Goal: Transaction & Acquisition: Book appointment/travel/reservation

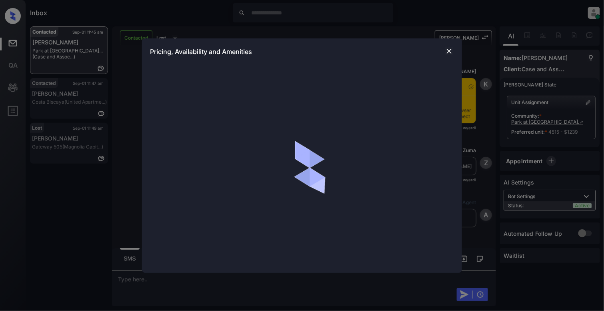
scroll to position [1844, 0]
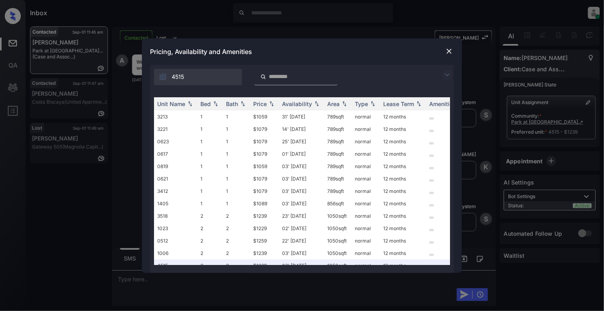
drag, startPoint x: 446, startPoint y: 59, endPoint x: 447, endPoint y: 52, distance: 7.7
click at [446, 54] on div "Pricing, Availability and Amenities" at bounding box center [302, 51] width 320 height 26
click at [447, 52] on img at bounding box center [449, 51] width 8 height 8
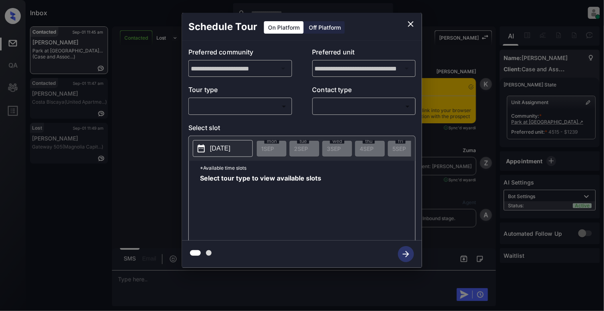
scroll to position [1791, 0]
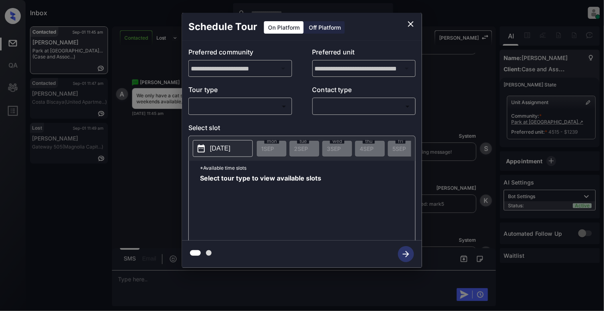
click at [231, 113] on body "Inbox Cynthia Montañez Online Set yourself offline Set yourself on break Profil…" at bounding box center [302, 155] width 604 height 311
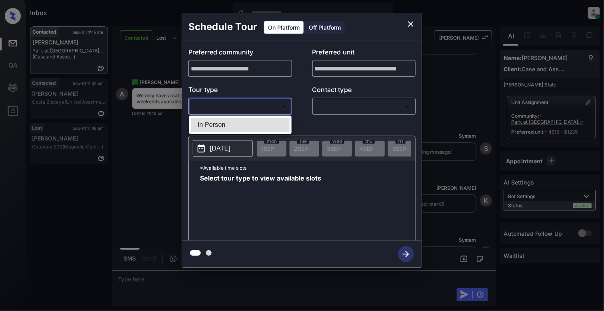
click at [231, 122] on li "In Person" at bounding box center [240, 125] width 98 height 14
type input "********"
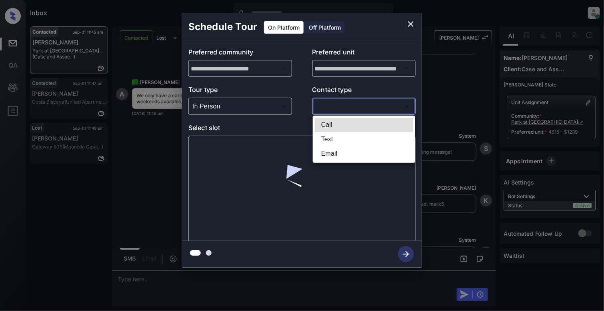
click at [383, 106] on body "Inbox Cynthia Montañez Online Set yourself offline Set yourself on break Profil…" at bounding box center [302, 155] width 604 height 311
click at [342, 134] on li "Text" at bounding box center [364, 139] width 98 height 14
type input "****"
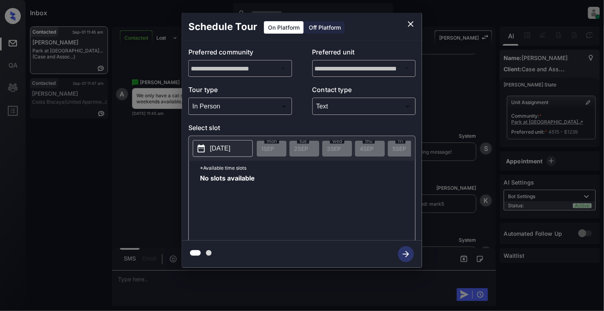
click at [227, 146] on p "2025-09-01" at bounding box center [220, 149] width 20 height 10
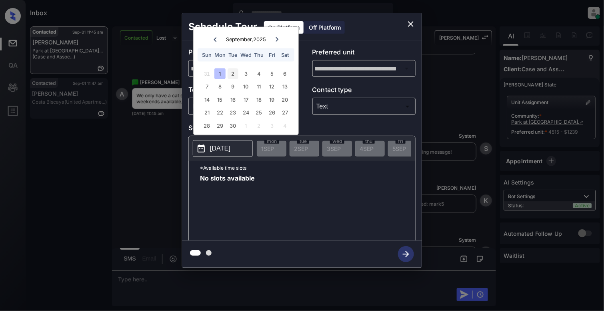
click at [234, 69] on div "2" at bounding box center [233, 73] width 11 height 11
click at [249, 76] on div "3" at bounding box center [246, 73] width 11 height 11
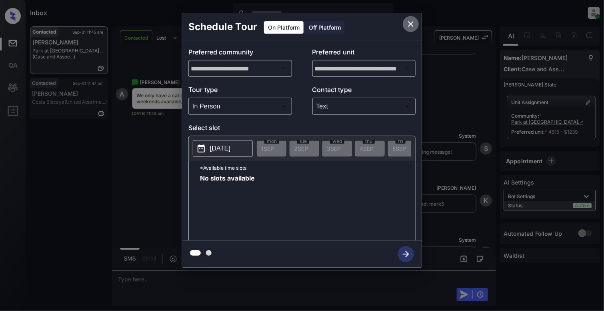
click at [410, 22] on icon "close" at bounding box center [411, 24] width 10 height 10
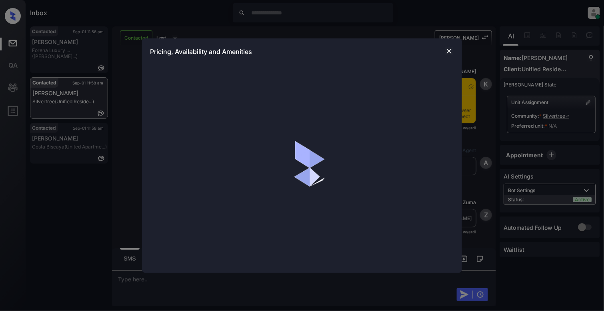
scroll to position [1064, 0]
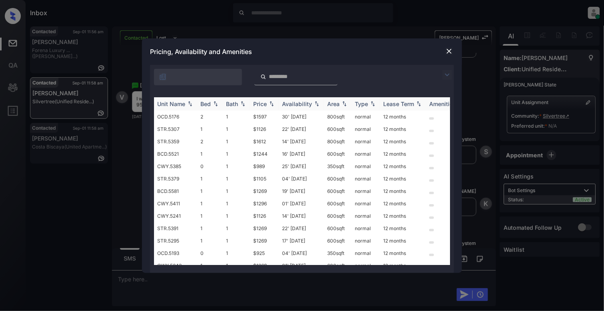
click at [215, 102] on img at bounding box center [216, 104] width 8 height 6
click at [215, 101] on img at bounding box center [216, 104] width 8 height 6
click at [163, 132] on td "OCD.5193" at bounding box center [175, 129] width 43 height 12
click at [163, 131] on td "OCD.5193" at bounding box center [175, 129] width 43 height 12
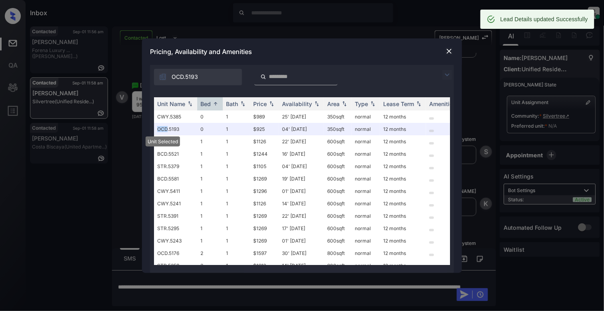
click at [448, 46] on div at bounding box center [450, 51] width 10 height 10
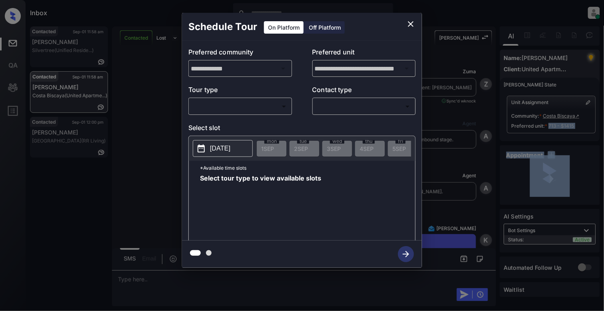
scroll to position [2960, 0]
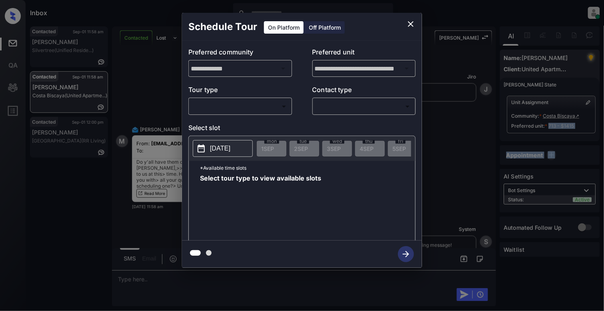
click at [237, 101] on body "Inbox Cynthia Montañez Online Set yourself offline Set yourself on break Profil…" at bounding box center [302, 155] width 604 height 311
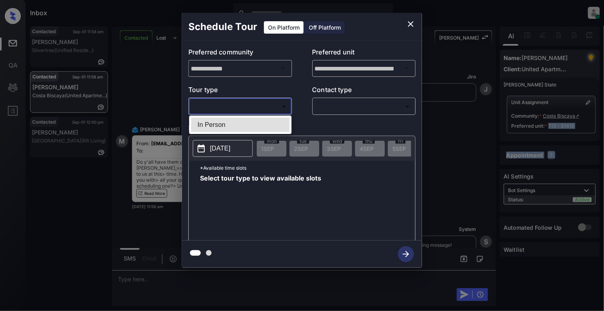
click at [223, 129] on li "In Person" at bounding box center [240, 125] width 98 height 14
type input "********"
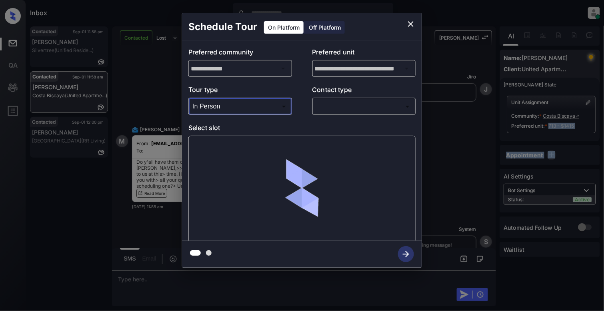
click at [365, 108] on body "Inbox Cynthia Montañez Online Set yourself offline Set yourself on break Profil…" at bounding box center [302, 155] width 604 height 311
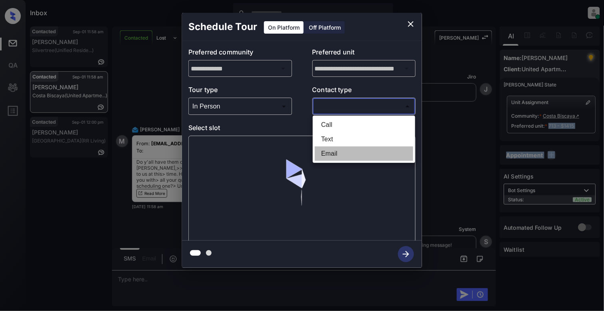
click at [343, 153] on li "Email" at bounding box center [364, 153] width 98 height 14
type input "*****"
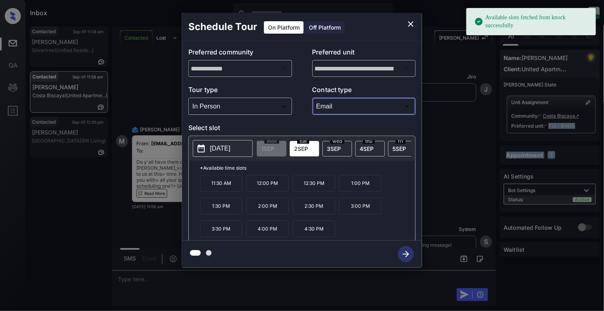
click at [208, 152] on button "[DATE]" at bounding box center [223, 148] width 60 height 17
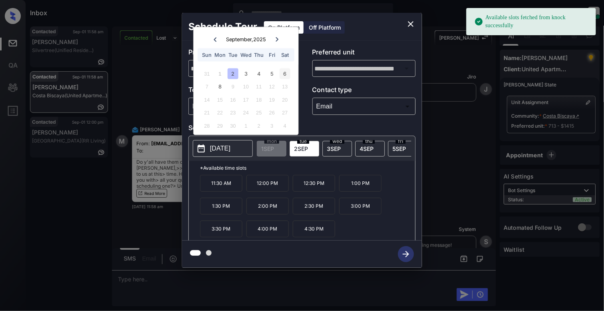
click at [287, 68] on div "6" at bounding box center [285, 73] width 11 height 11
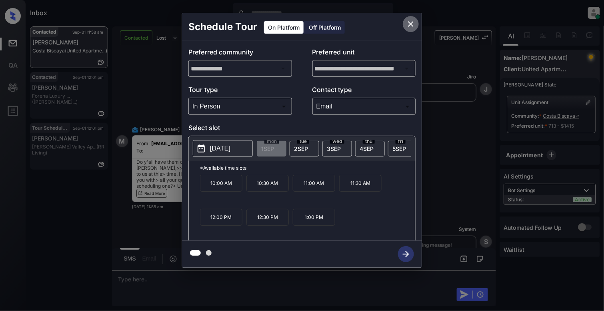
click at [412, 21] on icon "close" at bounding box center [411, 24] width 10 height 10
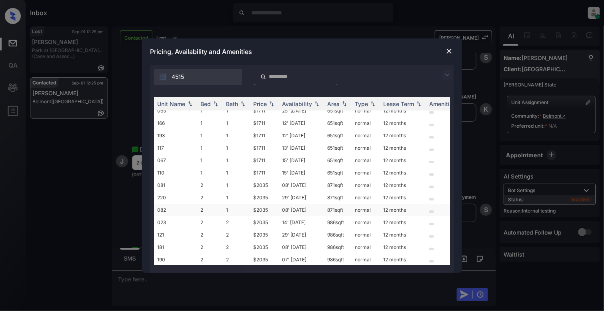
scroll to position [40, 0]
click at [451, 52] on img at bounding box center [449, 51] width 8 height 8
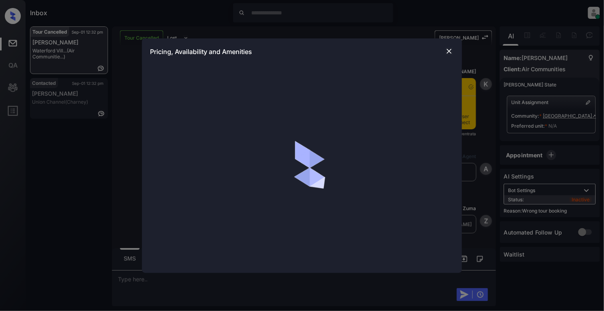
scroll to position [372, 0]
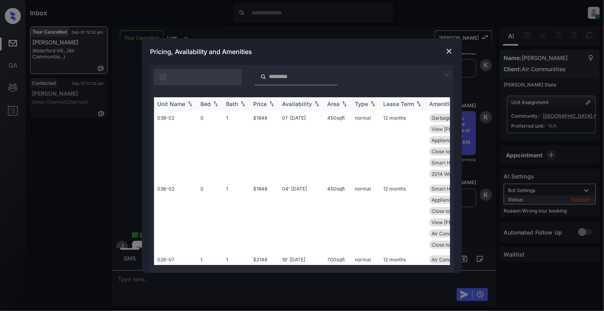
click at [214, 106] on div "Bed" at bounding box center [209, 103] width 19 height 7
click at [214, 103] on img at bounding box center [216, 104] width 8 height 6
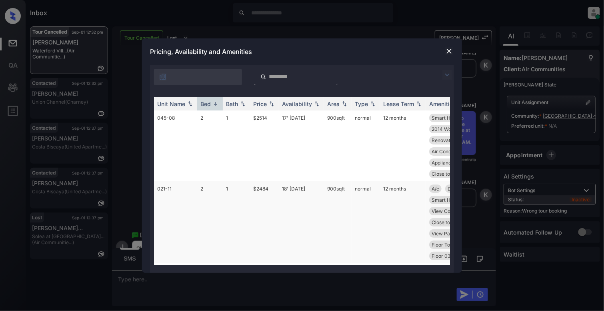
click at [212, 194] on td "2" at bounding box center [210, 222] width 26 height 82
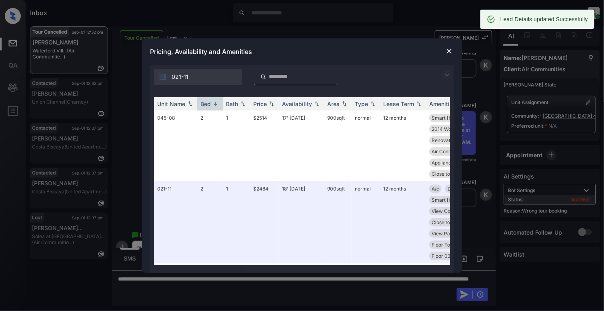
click at [452, 52] on img at bounding box center [449, 51] width 8 height 8
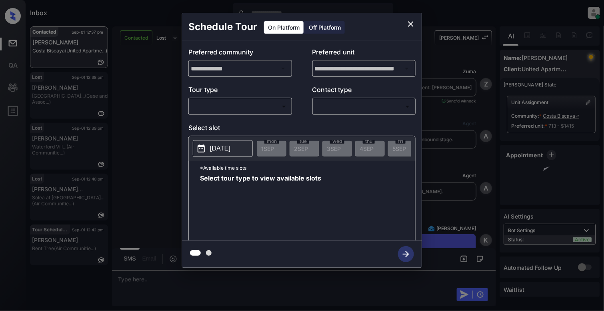
scroll to position [3352, 0]
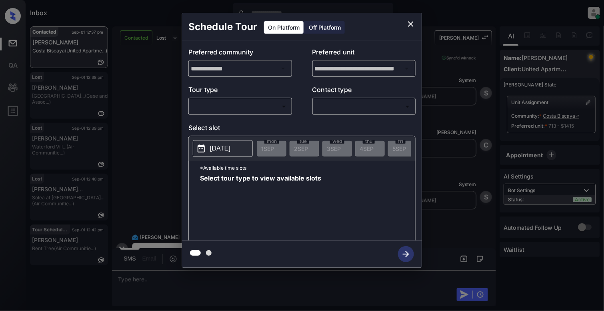
click at [256, 111] on body "Inbox Cynthia Montañez Online Set yourself offline Set yourself on break Profil…" at bounding box center [302, 155] width 604 height 311
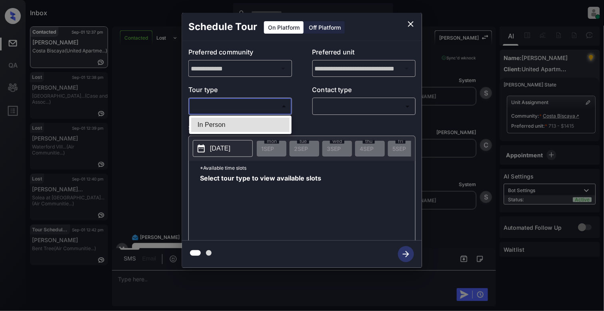
drag, startPoint x: 250, startPoint y: 127, endPoint x: 327, endPoint y: 106, distance: 79.7
click at [250, 128] on li "In Person" at bounding box center [240, 125] width 98 height 14
type input "********"
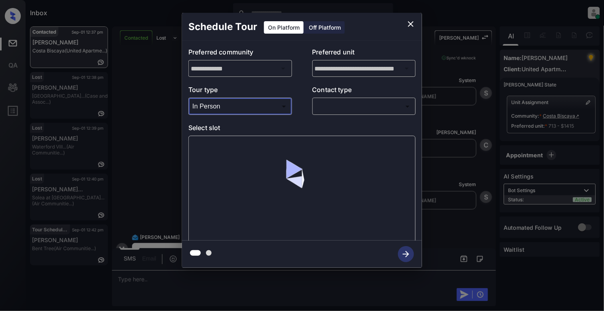
click at [370, 104] on body "Inbox Cynthia Montañez Online Set yourself offline Set yourself on break Profil…" at bounding box center [302, 155] width 604 height 311
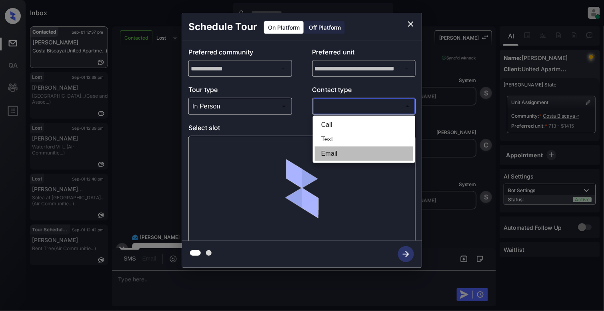
click at [343, 156] on li "Email" at bounding box center [364, 153] width 98 height 14
type input "*****"
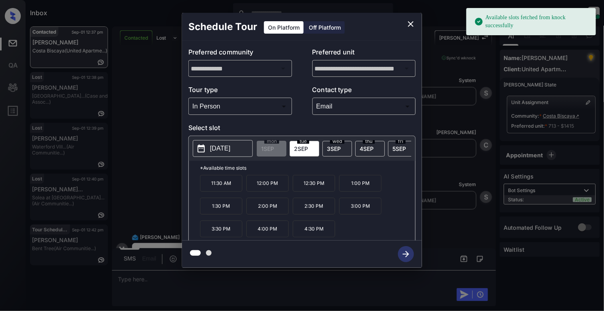
click at [219, 149] on p "2025-09-02" at bounding box center [220, 149] width 20 height 10
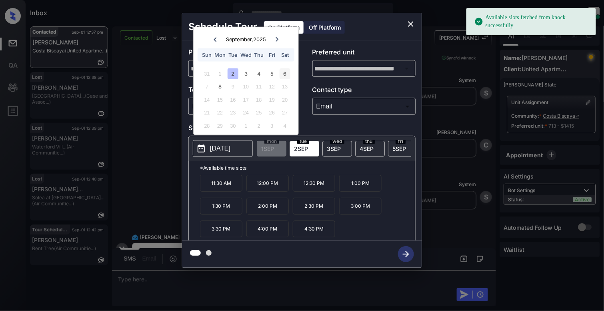
click at [285, 76] on div "6" at bounding box center [285, 73] width 11 height 11
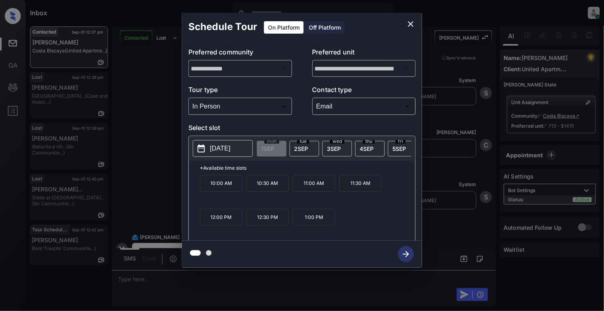
click at [233, 226] on p "12:00 PM" at bounding box center [221, 217] width 42 height 17
click at [411, 252] on icon "button" at bounding box center [406, 254] width 16 height 16
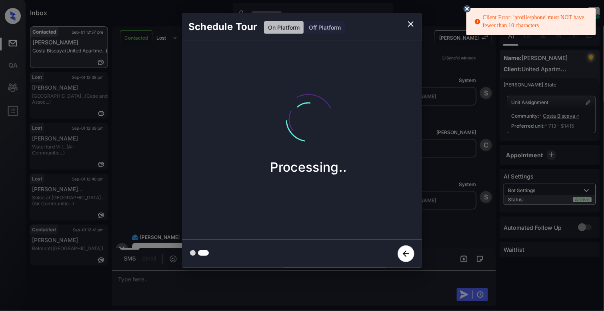
click at [416, 25] on button "close" at bounding box center [411, 24] width 16 height 16
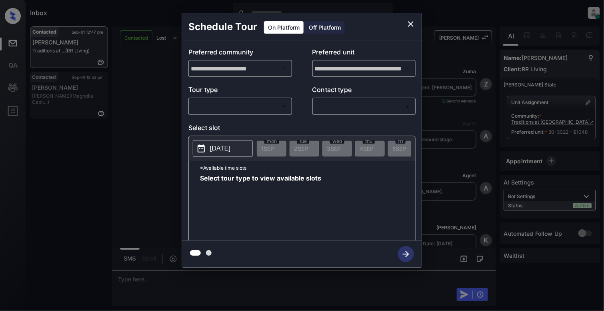
scroll to position [2374, 0]
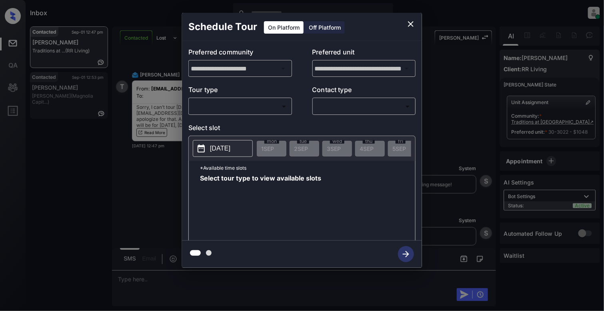
click at [210, 111] on body "Inbox [PERSON_NAME] Online Set yourself offline Set yourself on break Profile S…" at bounding box center [302, 155] width 604 height 311
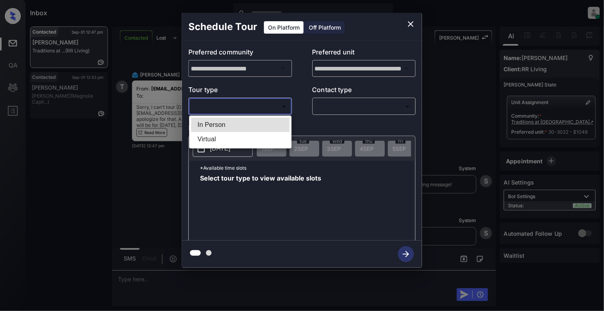
drag, startPoint x: 212, startPoint y: 128, endPoint x: 218, endPoint y: 125, distance: 6.7
click at [213, 128] on li "In Person" at bounding box center [240, 125] width 98 height 14
type input "********"
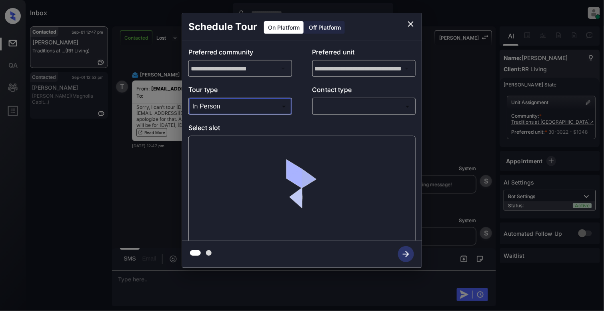
click at [357, 107] on body "Inbox [PERSON_NAME] Online Set yourself offline Set yourself on break Profile S…" at bounding box center [302, 155] width 604 height 311
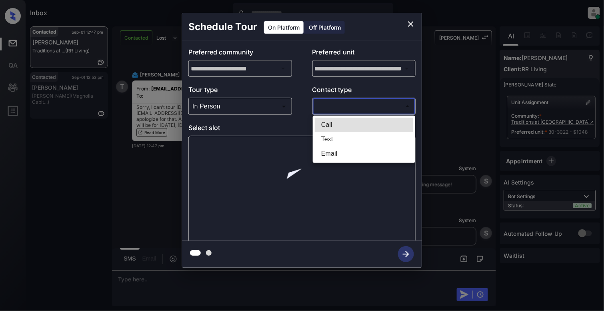
click at [331, 153] on li "Email" at bounding box center [364, 153] width 98 height 14
type input "*****"
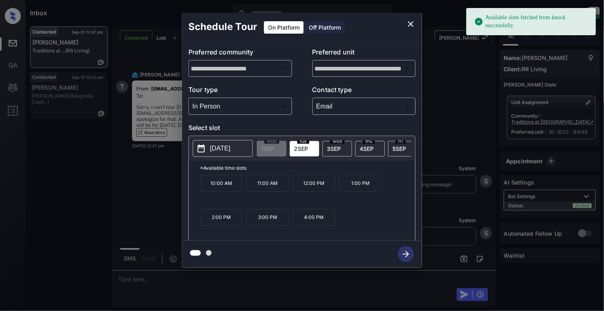
click at [223, 139] on div "[DATE] 1 SEP [DATE] [DATE] [DATE] [DATE] [DATE] [DATE] [DATE] [DATE] [DATE] [DA…" at bounding box center [302, 148] width 226 height 25
click at [228, 151] on p "[DATE]" at bounding box center [220, 149] width 20 height 10
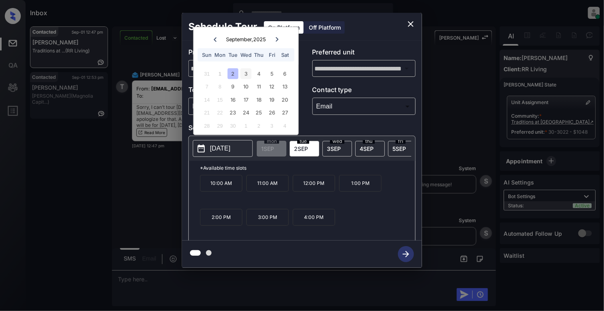
click at [250, 72] on div "3" at bounding box center [246, 73] width 11 height 11
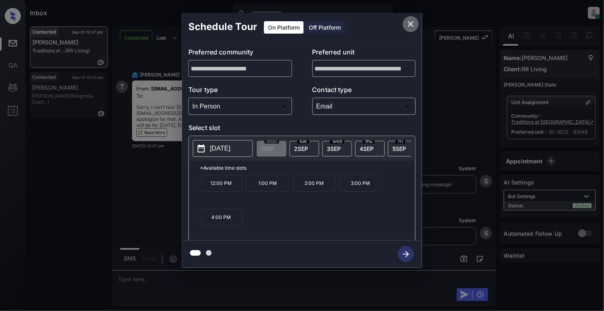
click at [412, 26] on icon "close" at bounding box center [411, 24] width 10 height 10
